Goal: Navigation & Orientation: Find specific page/section

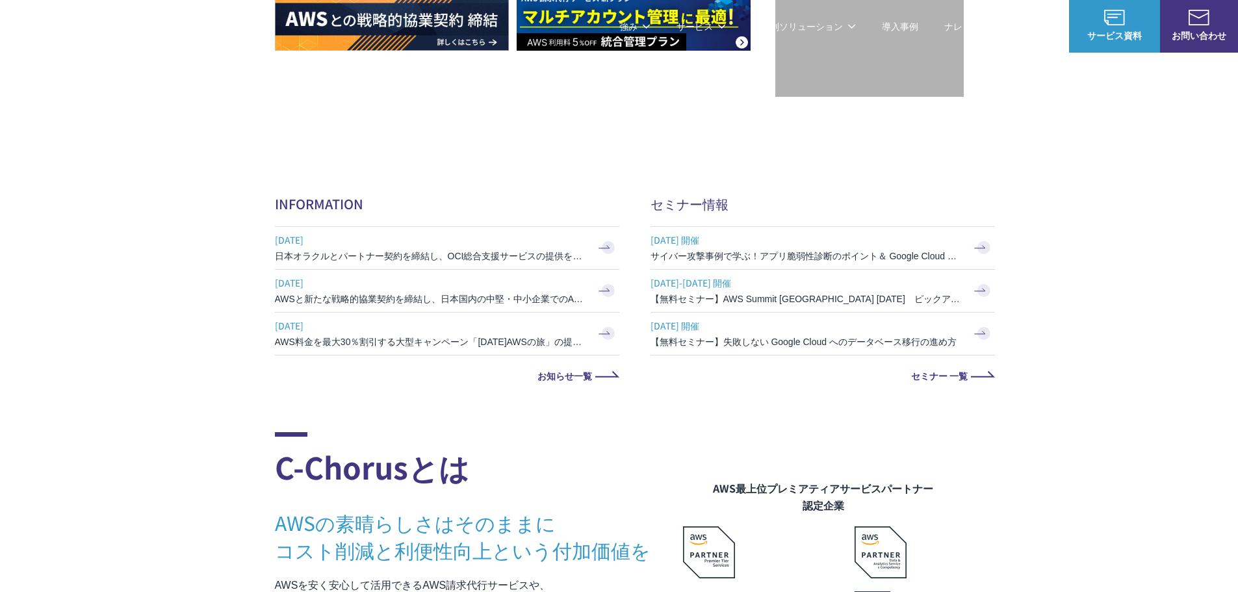
click at [623, 551] on h3 "AWSの素晴らしさはそのままに コスト削減と利便性向上という付加価値を" at bounding box center [479, 536] width 408 height 55
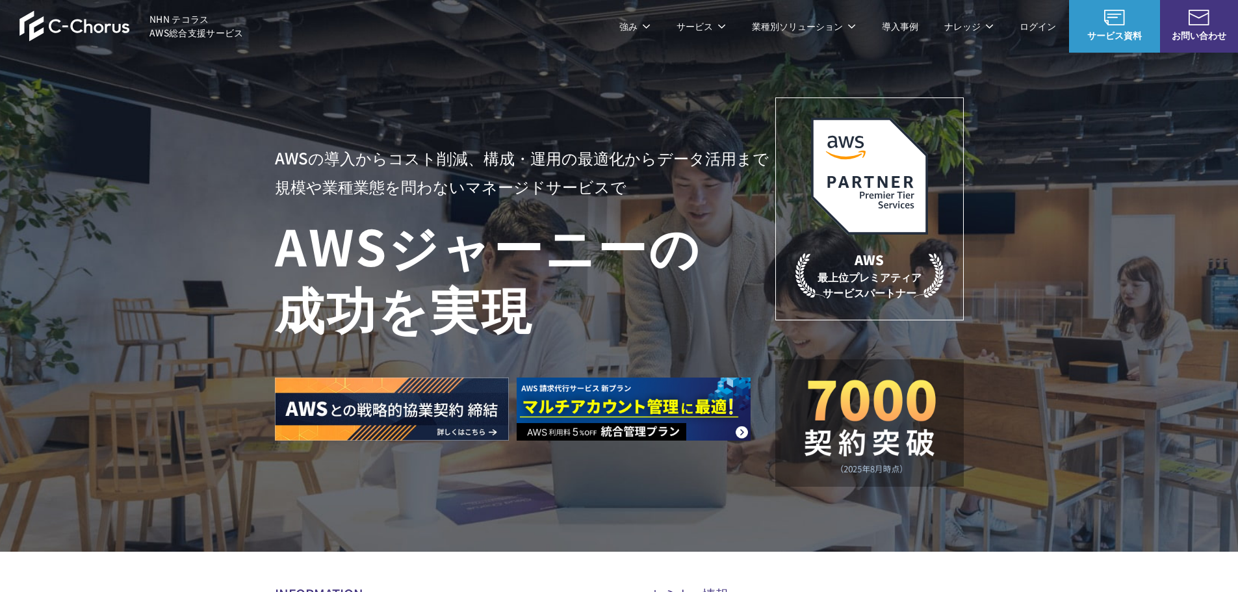
click at [618, 108] on link "セキュリティ・ガバナンス" at bounding box center [664, 110] width 109 height 13
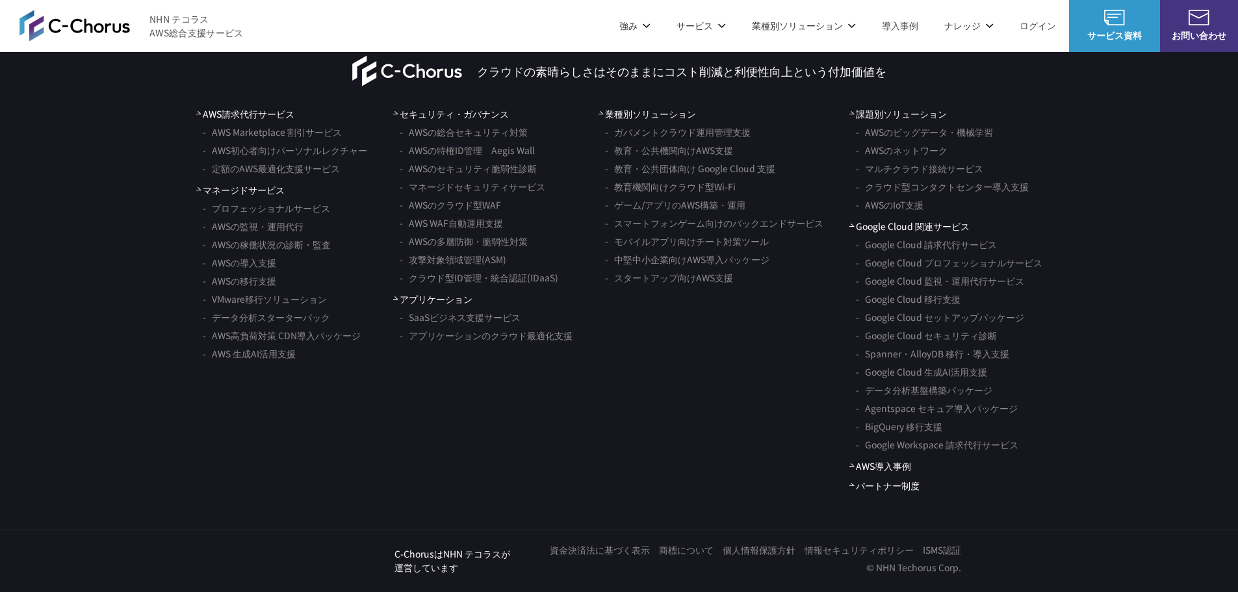
scroll to position [7704, 0]
